Goal: Task Accomplishment & Management: Manage account settings

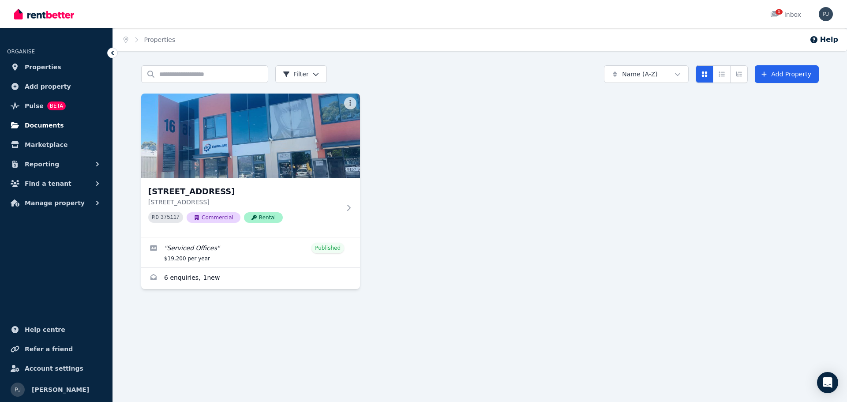
click at [49, 122] on span "Documents" at bounding box center [44, 125] width 39 height 11
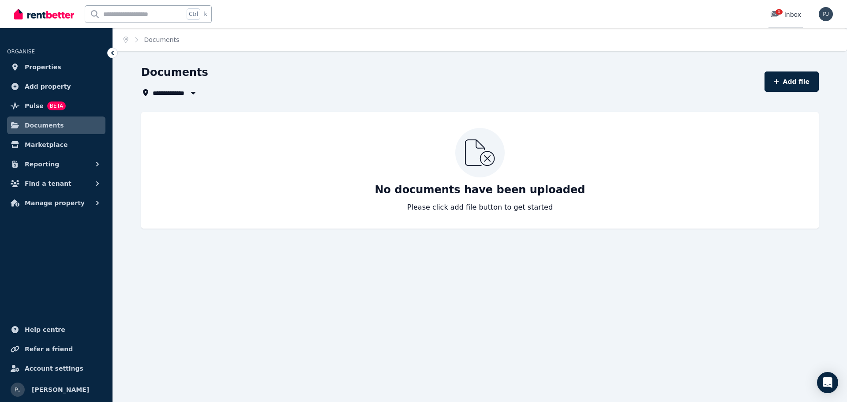
click at [788, 12] on div "1 Inbox" at bounding box center [785, 14] width 31 height 9
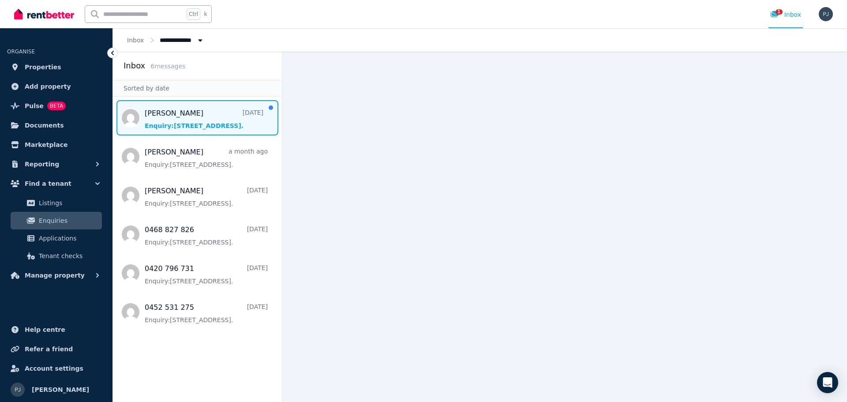
click at [233, 116] on span "Message list" at bounding box center [197, 117] width 169 height 35
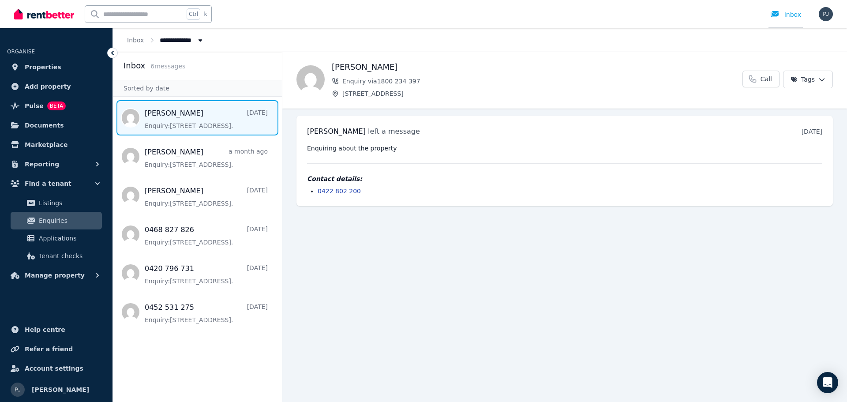
click at [788, 14] on div "Inbox" at bounding box center [785, 14] width 31 height 9
click at [829, 15] on img "button" at bounding box center [825, 14] width 14 height 14
click at [770, 64] on link "Billing" at bounding box center [771, 65] width 47 height 16
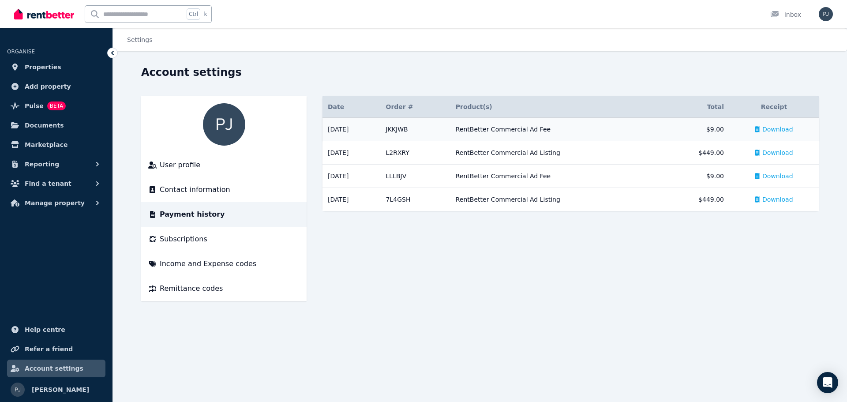
click at [771, 127] on span "Download" at bounding box center [777, 129] width 31 height 9
click at [772, 129] on span "Download" at bounding box center [777, 129] width 31 height 9
